Goal: Task Accomplishment & Management: Use online tool/utility

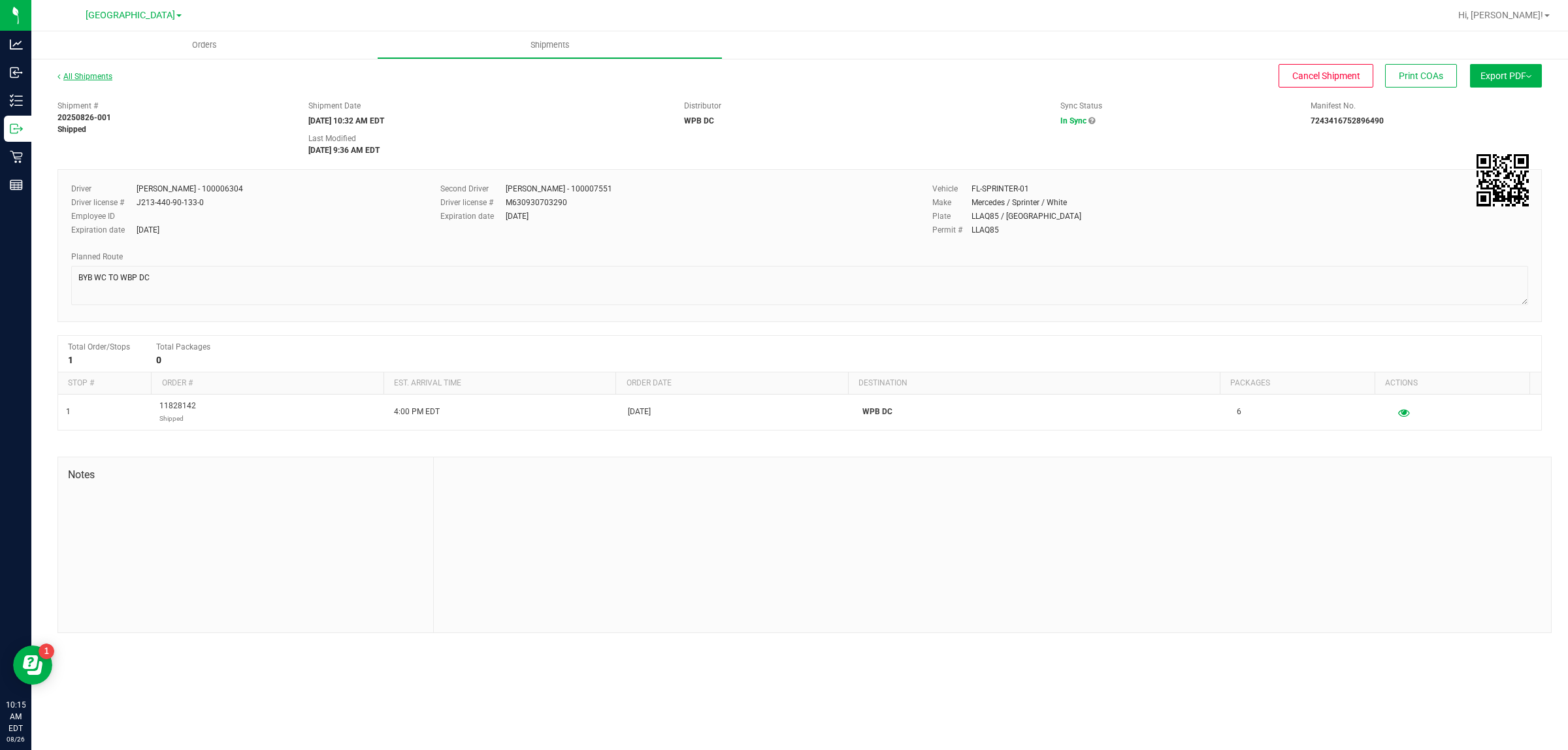
click at [105, 80] on div "All Shipments" at bounding box center [97, 80] width 78 height 20
click at [102, 77] on link "All Shipments" at bounding box center [85, 76] width 55 height 9
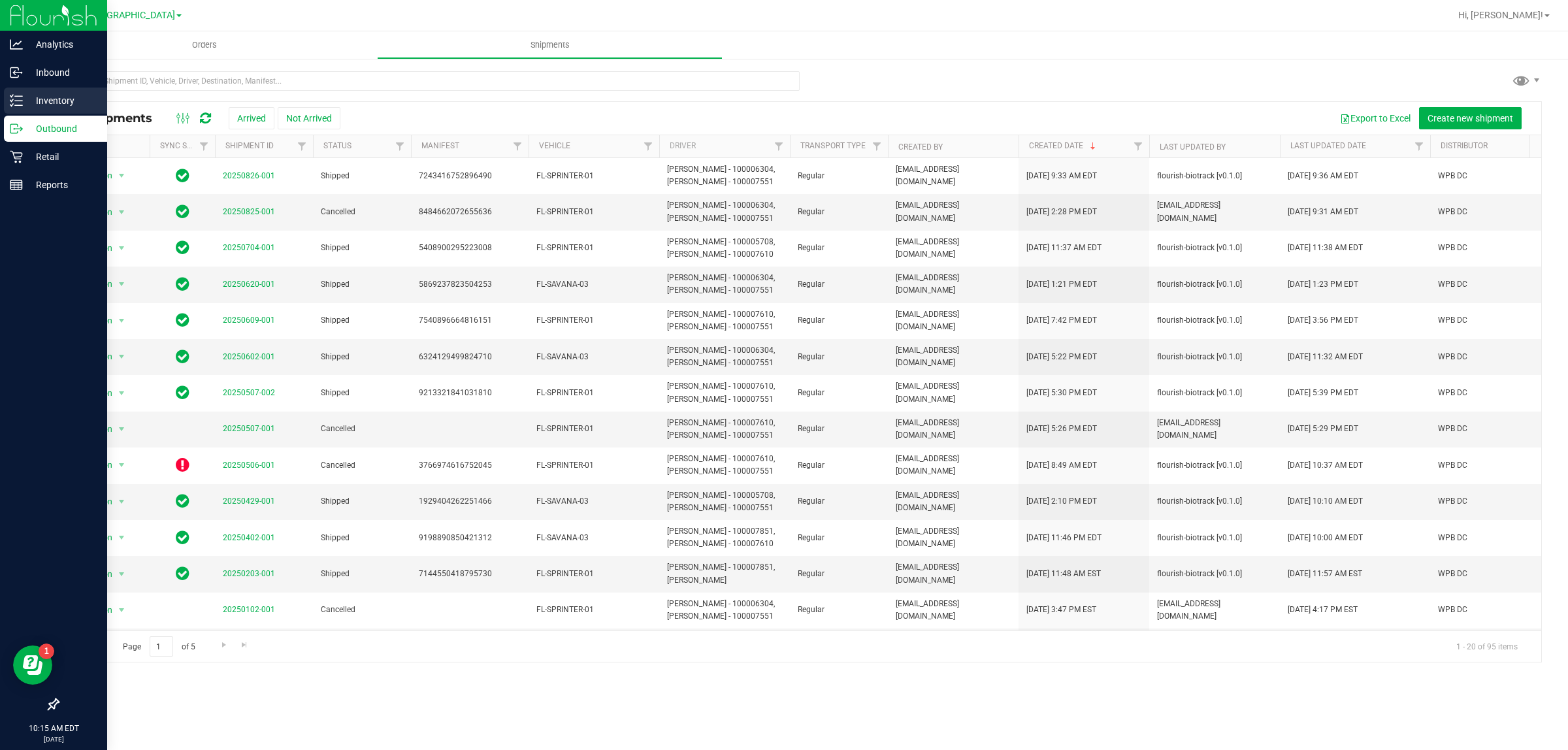
click at [21, 95] on icon at bounding box center [16, 101] width 13 height 13
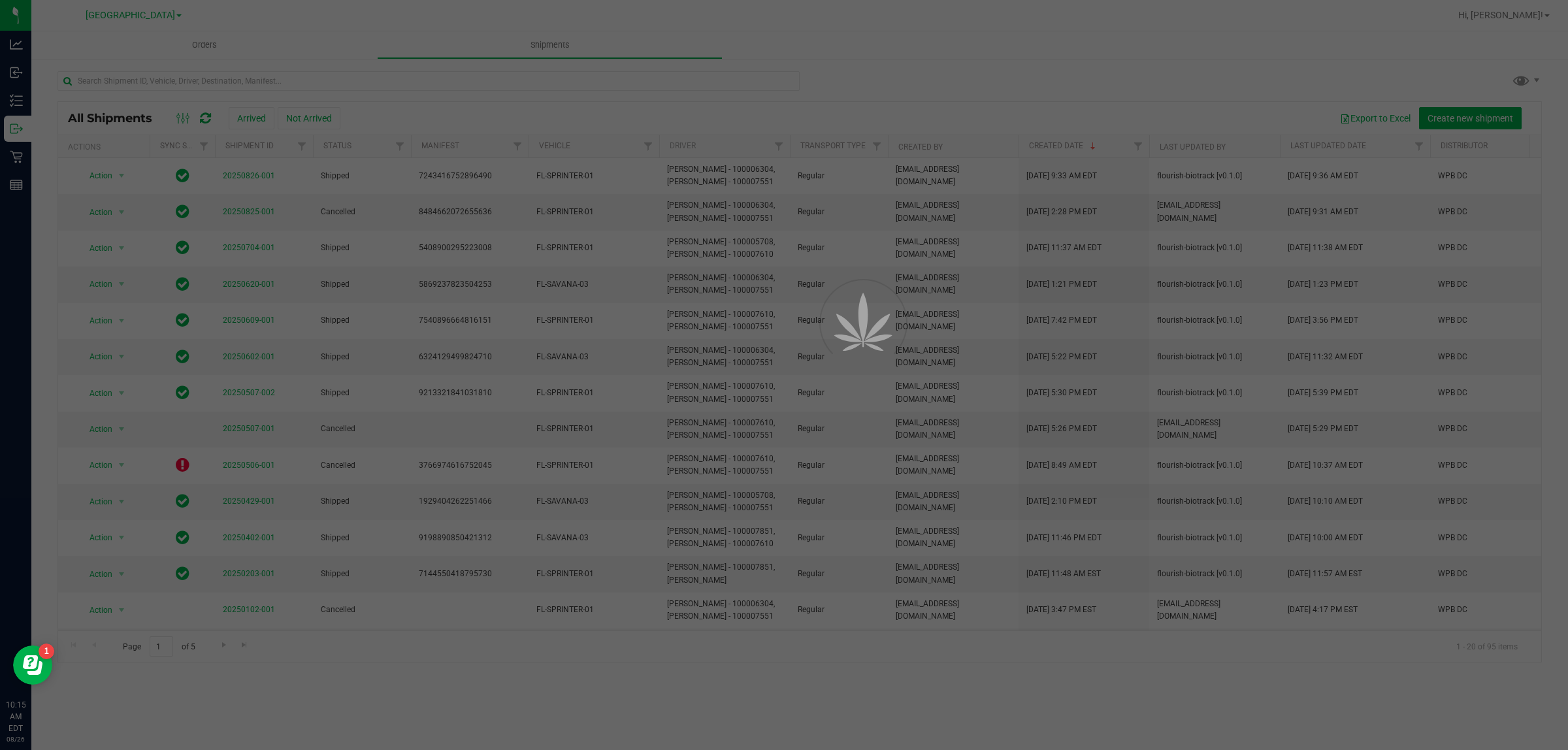
click at [427, 76] on div at bounding box center [784, 375] width 1568 height 750
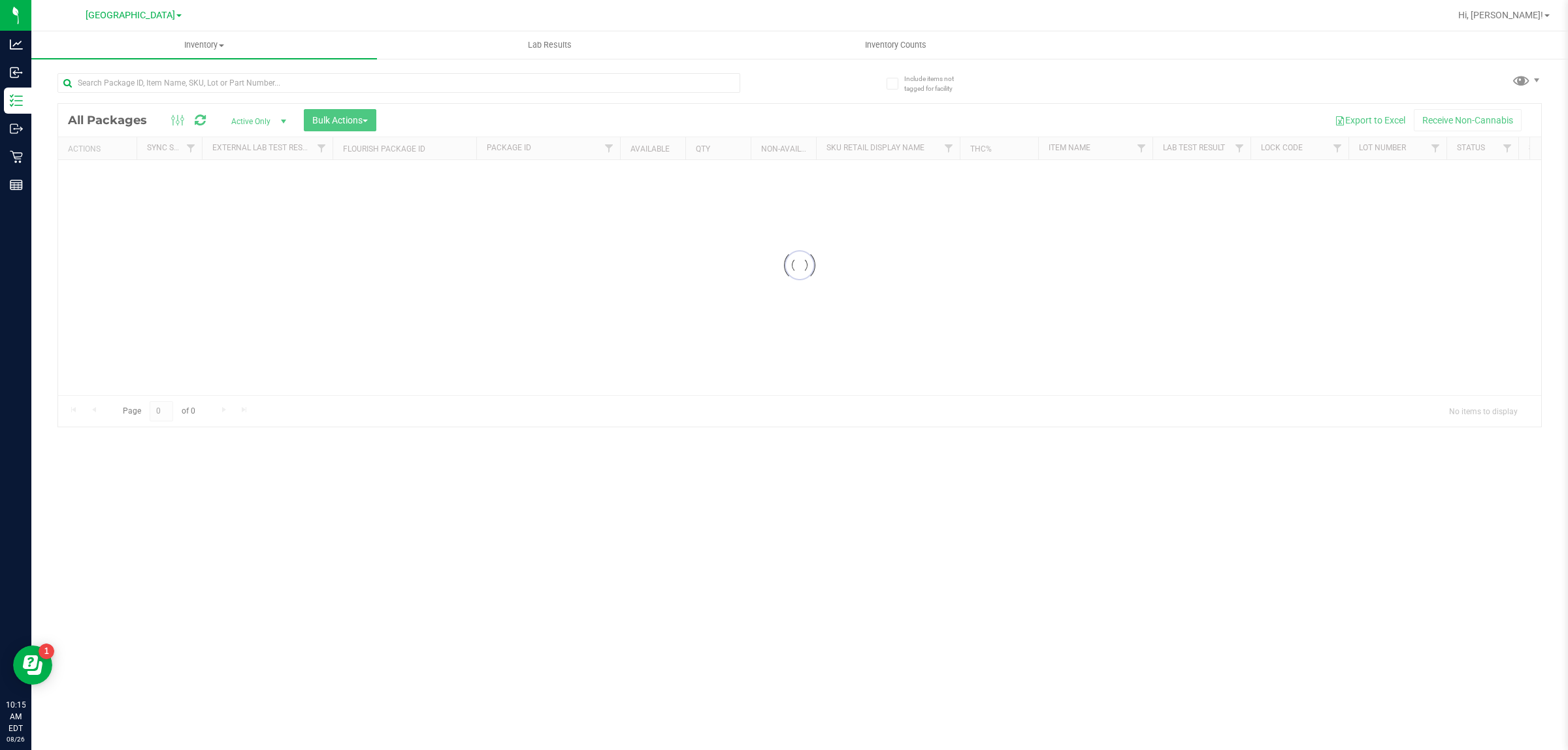
click at [426, 77] on input "text" at bounding box center [399, 83] width 683 height 20
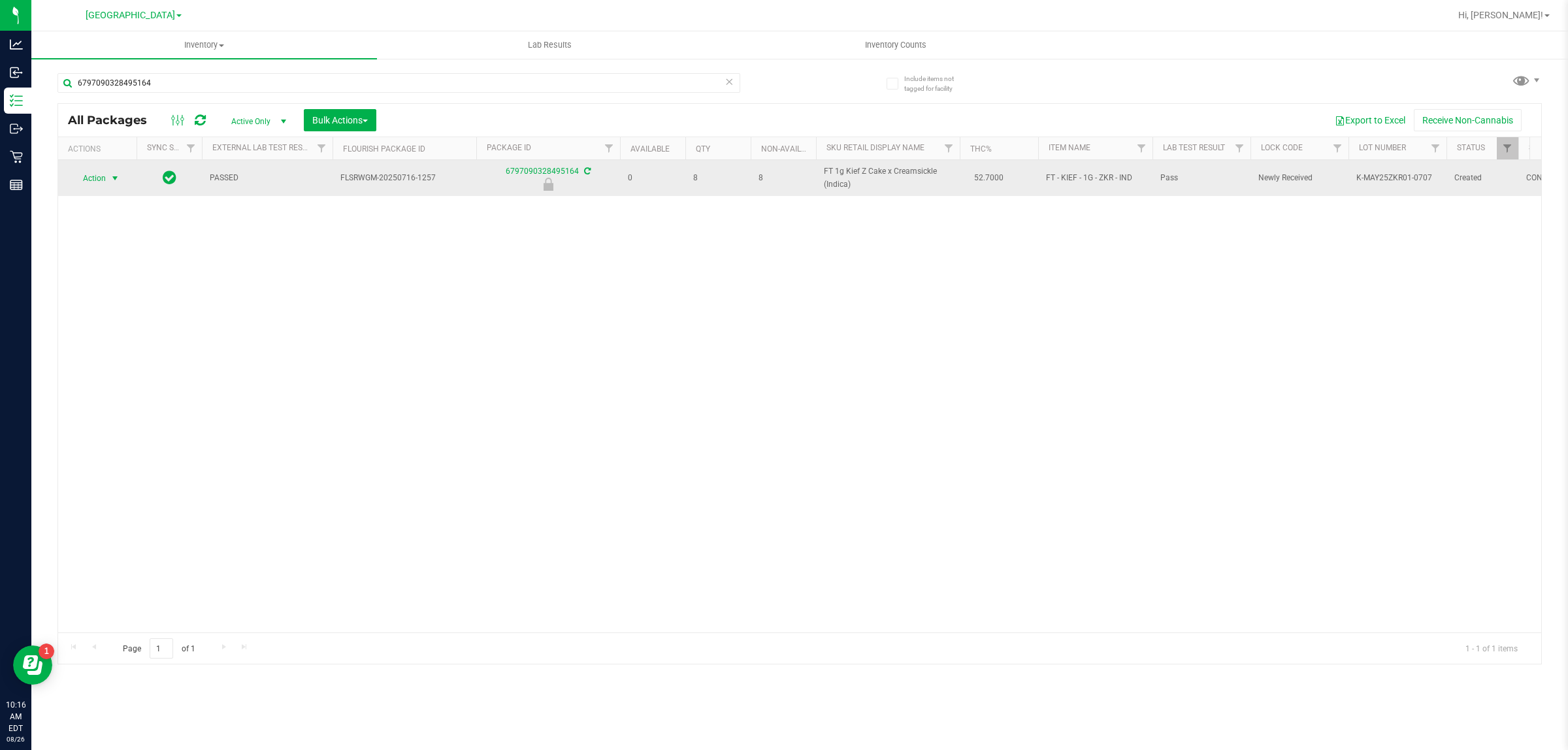
type input "6797090328495164"
click at [92, 181] on span "Action" at bounding box center [89, 178] width 36 height 18
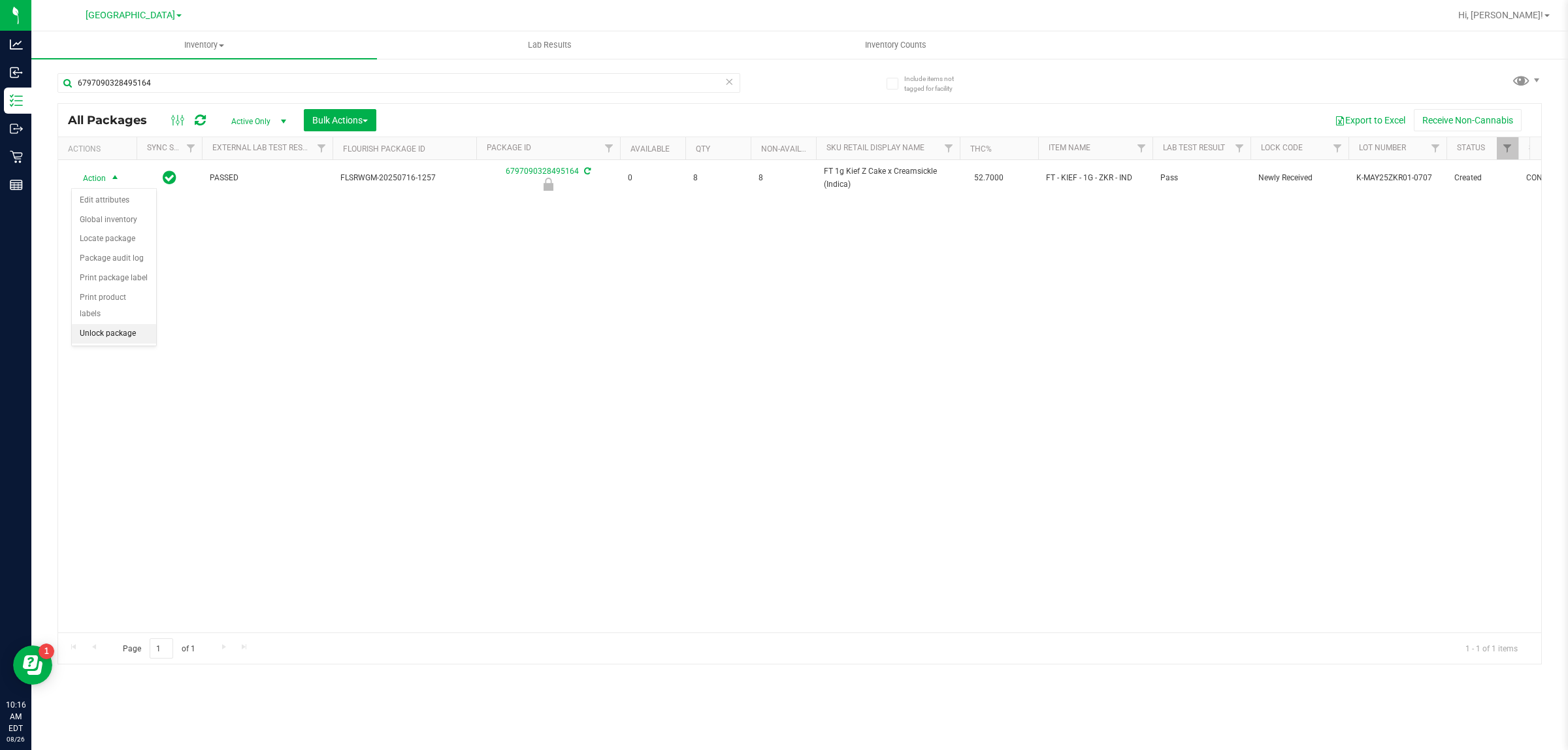
click at [128, 324] on li "Unlock package" at bounding box center [114, 333] width 84 height 20
click at [315, 93] on div "6797090328495164" at bounding box center [399, 88] width 683 height 30
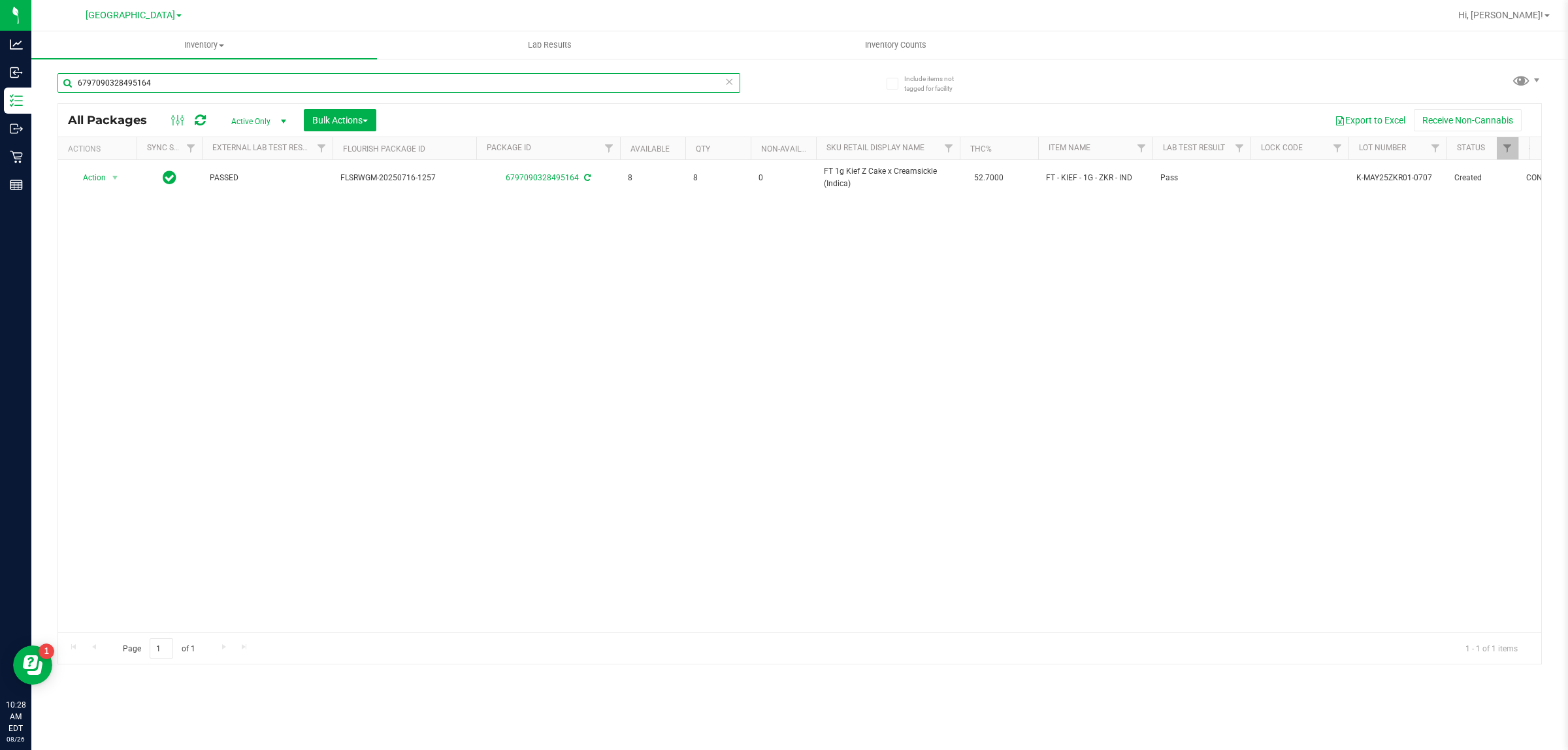
click at [316, 86] on input "6797090328495164" at bounding box center [399, 83] width 683 height 20
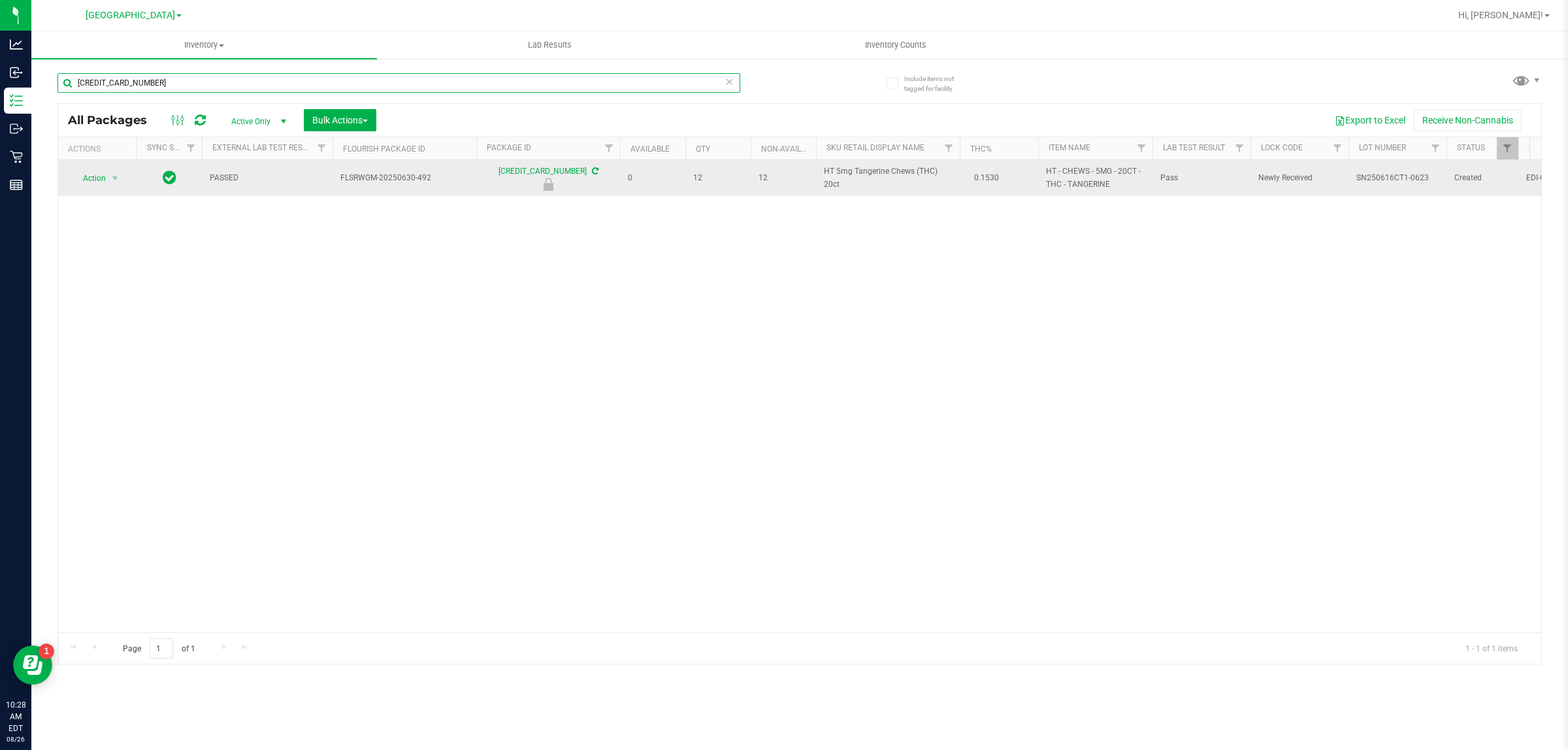
type input "[CREDIT_CARD_NUMBER]"
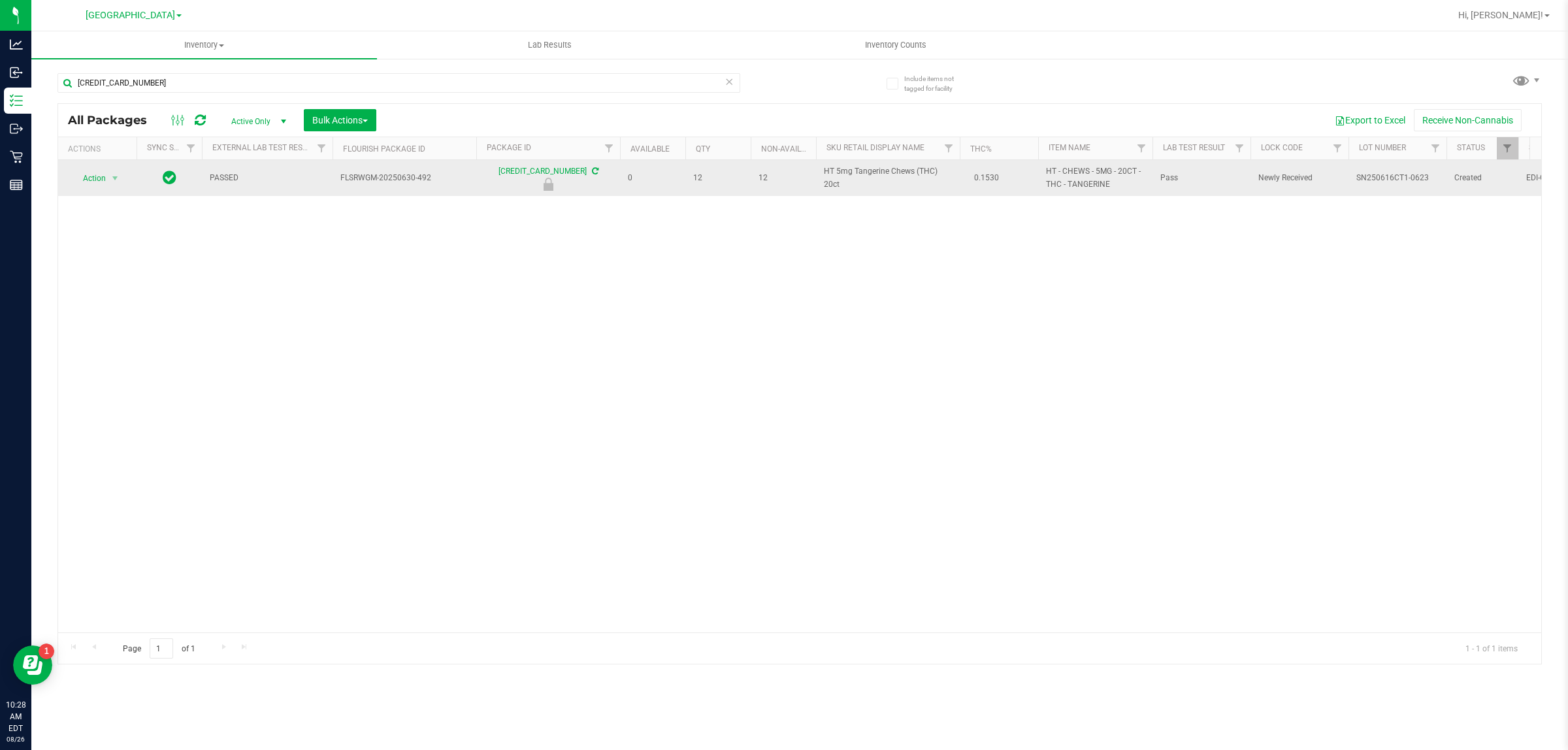
click at [110, 189] on td "Action Action Edit attributes Global inventory Locate package Package audit log…" at bounding box center [97, 177] width 78 height 36
click at [110, 179] on span "select" at bounding box center [115, 178] width 10 height 10
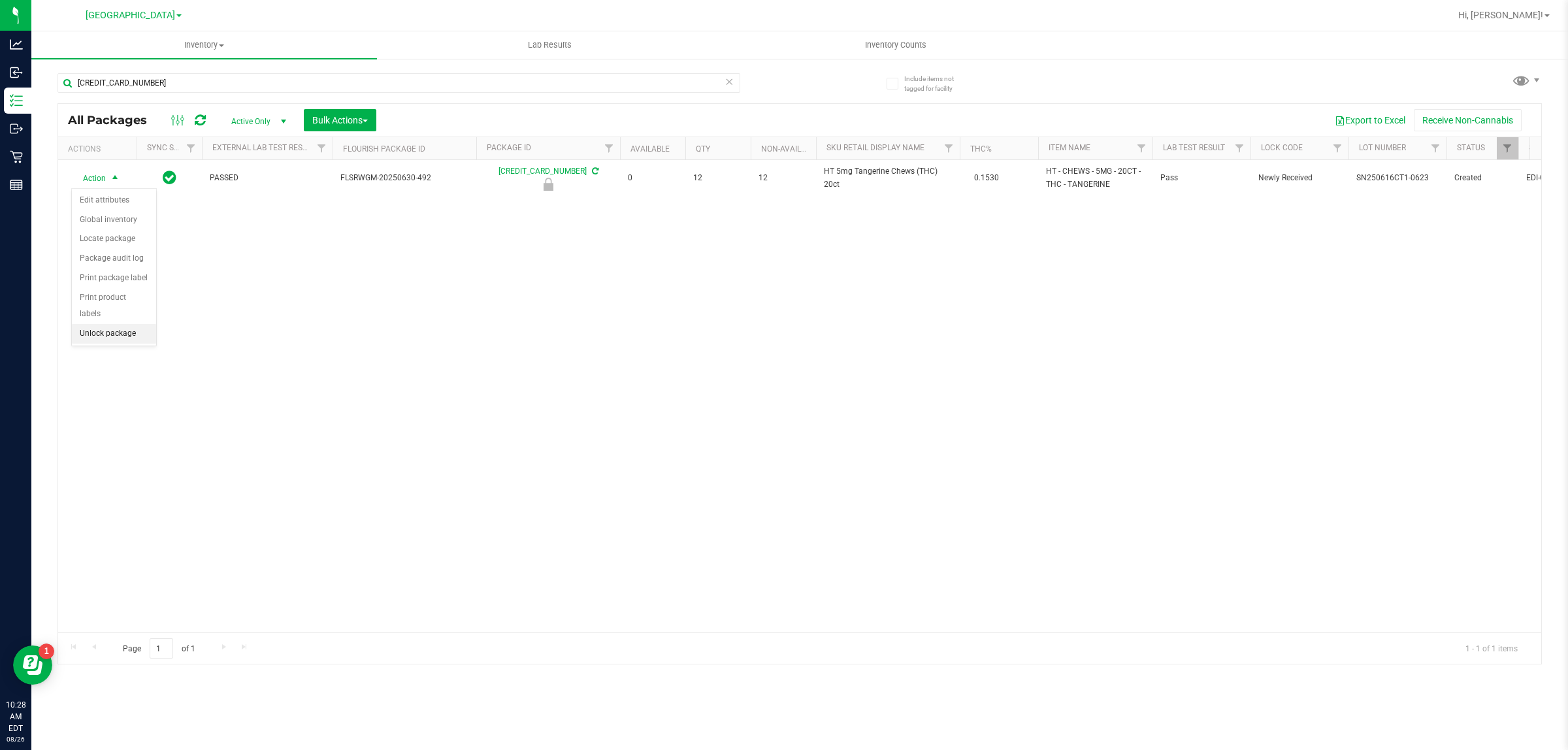
click at [133, 324] on li "Unlock package" at bounding box center [114, 333] width 84 height 20
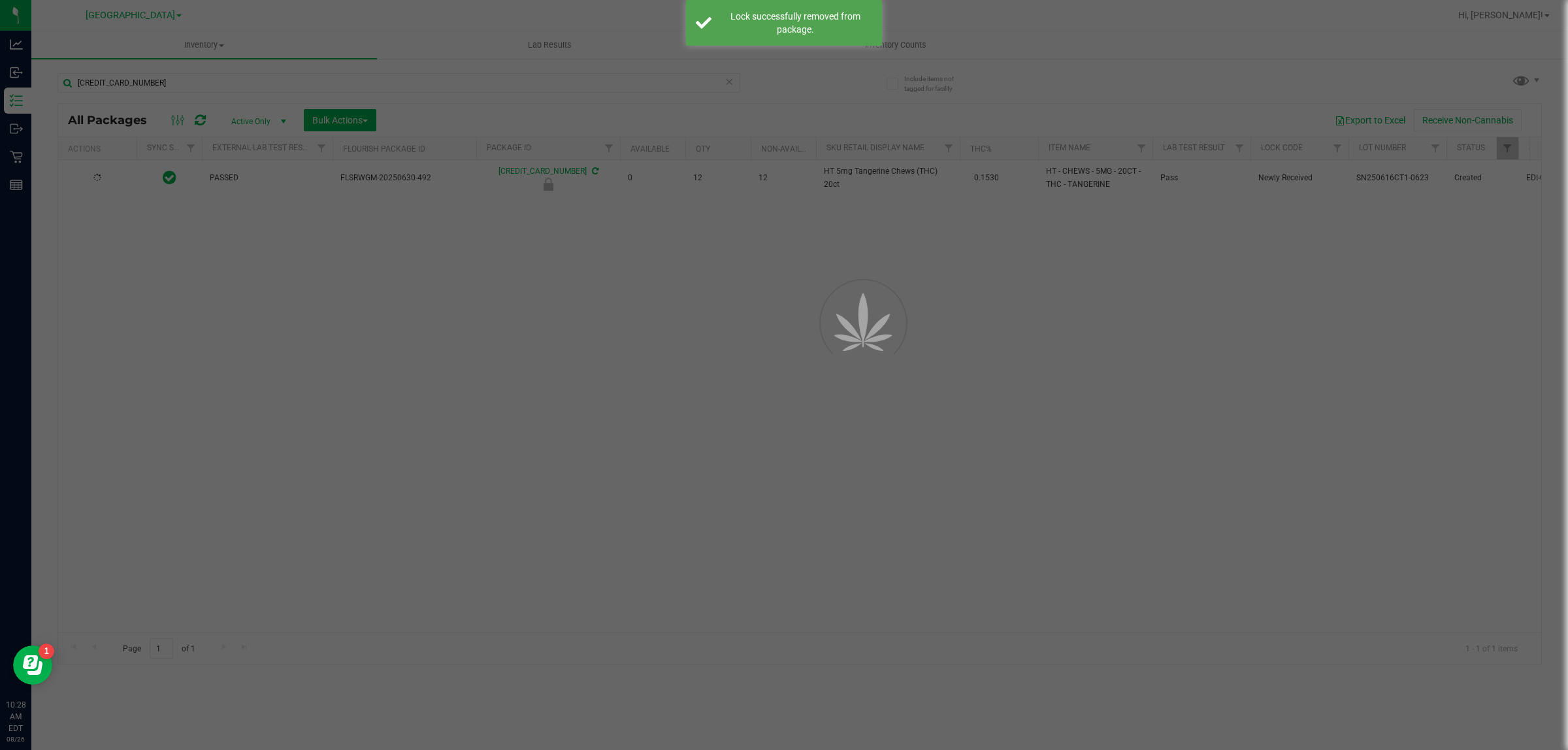
click at [402, 83] on div at bounding box center [784, 375] width 1568 height 750
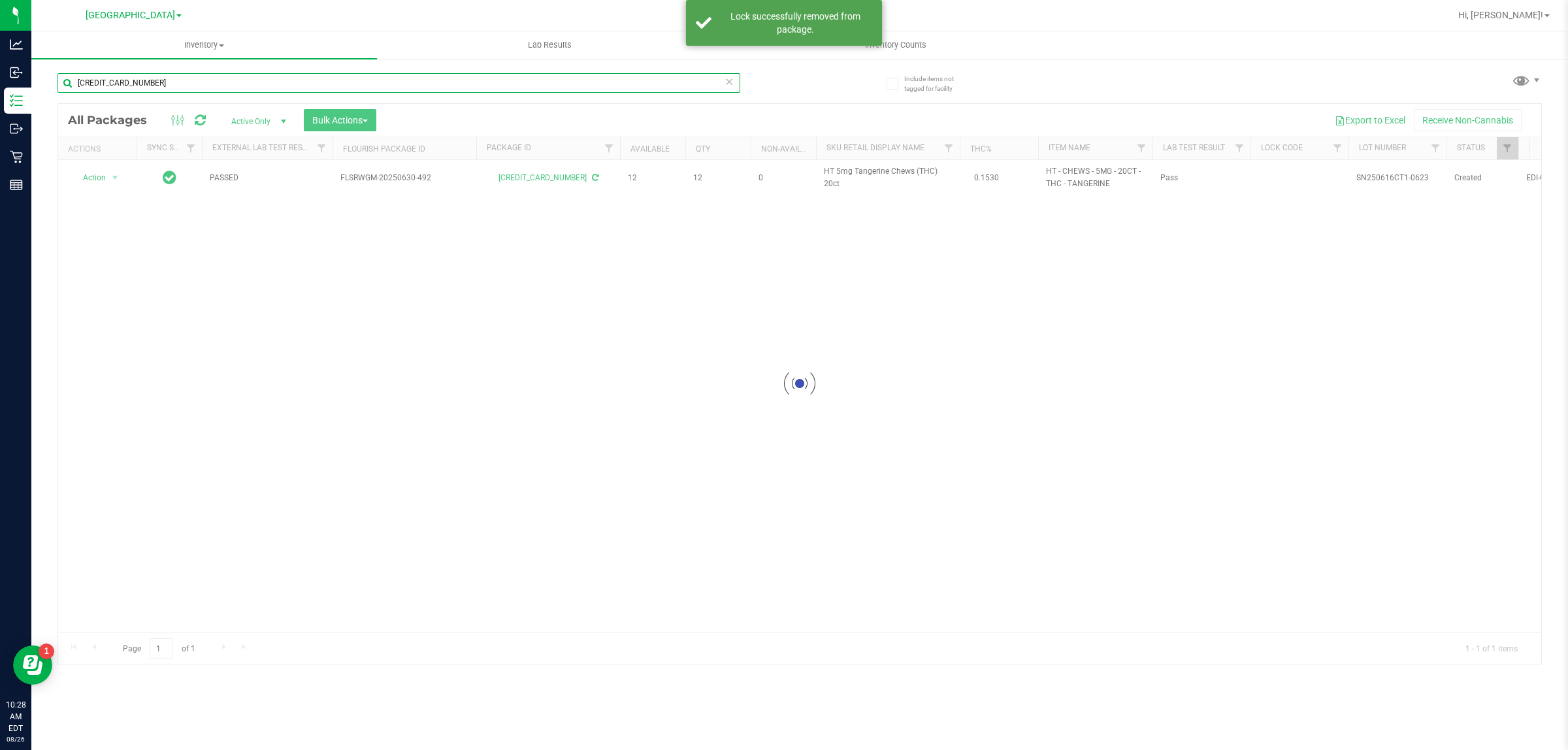
click at [402, 83] on input "[CREDIT_CARD_NUMBER]" at bounding box center [399, 83] width 683 height 20
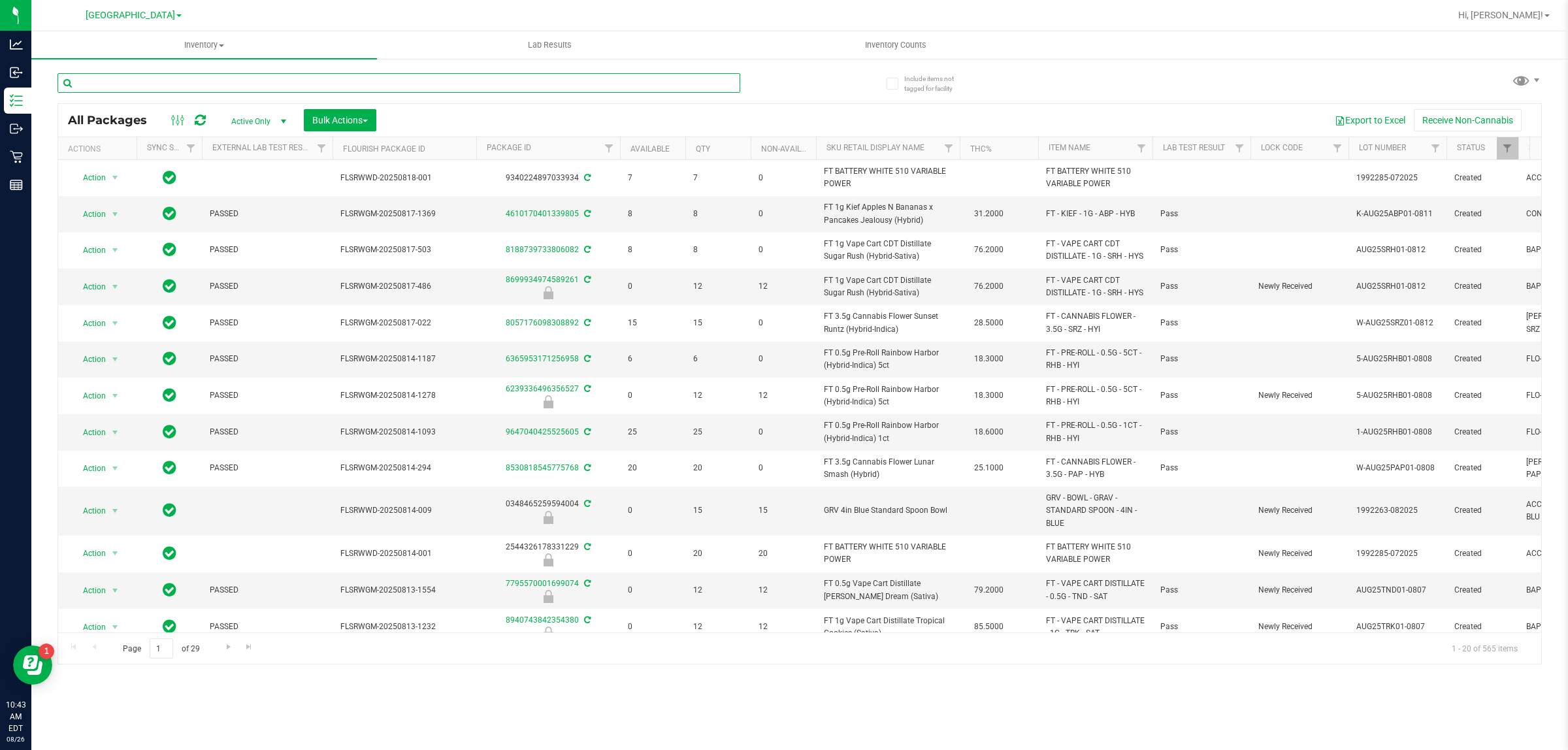
click at [474, 78] on input "text" at bounding box center [399, 83] width 683 height 20
type input "6232806729895225"
